Goal: Task Accomplishment & Management: Manage account settings

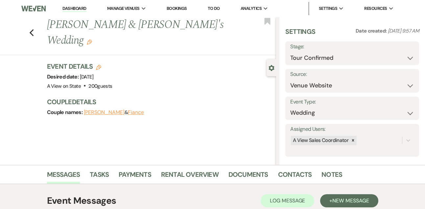
select select "4"
select select "5"
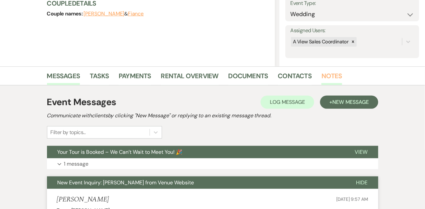
click at [326, 75] on link "Notes" at bounding box center [332, 78] width 21 height 14
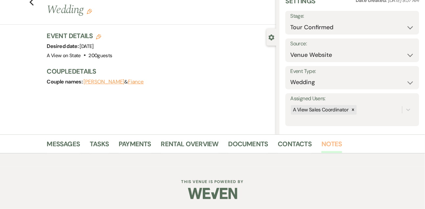
scroll to position [99, 0]
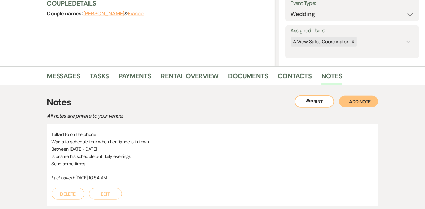
click at [356, 104] on button "+ Add Note" at bounding box center [358, 102] width 39 height 12
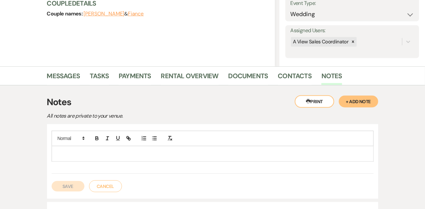
click at [182, 149] on div at bounding box center [213, 153] width 322 height 15
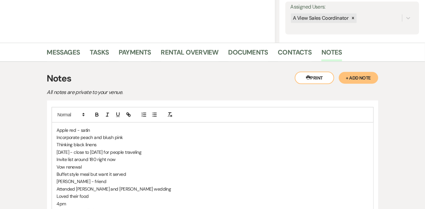
scroll to position [140, 0]
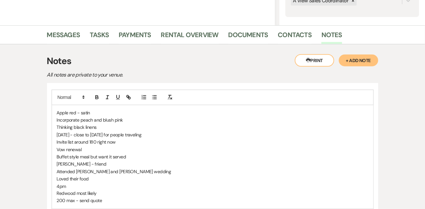
click at [109, 126] on p "Thinking black linens" at bounding box center [213, 127] width 312 height 7
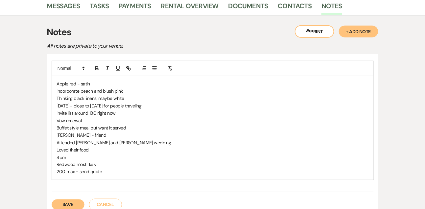
scroll to position [170, 0]
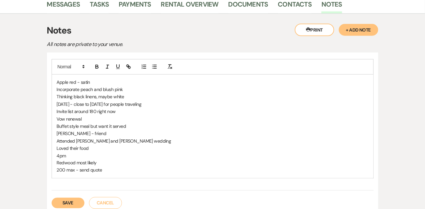
click at [103, 171] on p "200 max - send quote" at bounding box center [213, 170] width 312 height 7
copy p "200 max - send quote"
click at [135, 113] on p "Invite list around 180 right now" at bounding box center [213, 111] width 312 height 7
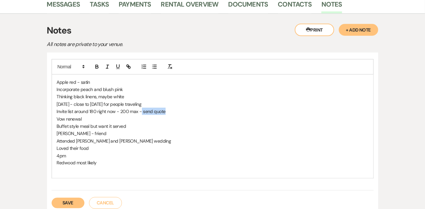
drag, startPoint x: 141, startPoint y: 110, endPoint x: 177, endPoint y: 110, distance: 35.8
click at [177, 110] on p "Invite list around 180 right now - 200 max - send quote" at bounding box center [213, 111] width 312 height 7
click at [151, 120] on p "Vow renewal" at bounding box center [213, 118] width 312 height 7
click at [123, 134] on p "[PERSON_NAME] - friend" at bounding box center [213, 133] width 312 height 7
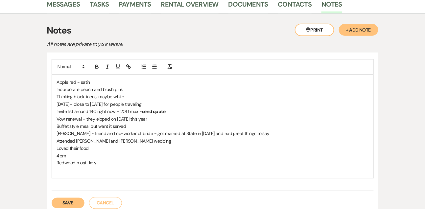
click at [108, 162] on p "Redwood most likely" at bounding box center [213, 162] width 312 height 7
click at [145, 141] on p "Attended [PERSON_NAME] and [PERSON_NAME] wedding" at bounding box center [213, 140] width 312 height 7
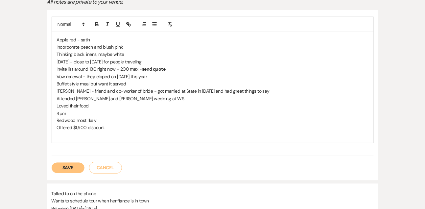
scroll to position [229, 0]
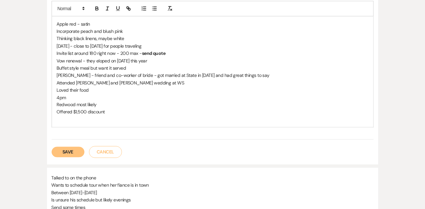
click at [81, 150] on button "Save" at bounding box center [68, 152] width 33 height 11
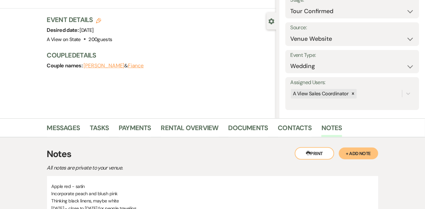
scroll to position [38, 0]
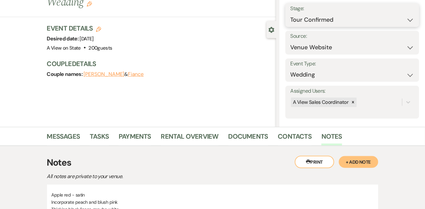
click at [301, 21] on select "Inquiry Follow Up Tour Requested Tour Confirmed Toured Proposal Sent Booked Lost" at bounding box center [352, 19] width 124 height 13
select select "5"
click at [290, 13] on select "Inquiry Follow Up Tour Requested Tour Confirmed Toured Proposal Sent Booked Lost" at bounding box center [352, 19] width 124 height 13
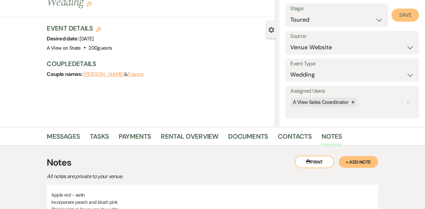
click at [413, 15] on button "Save" at bounding box center [406, 15] width 28 height 13
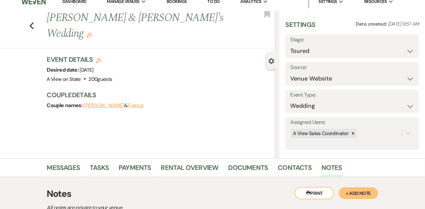
scroll to position [0, 0]
